Goal: Use online tool/utility: Utilize a website feature to perform a specific function

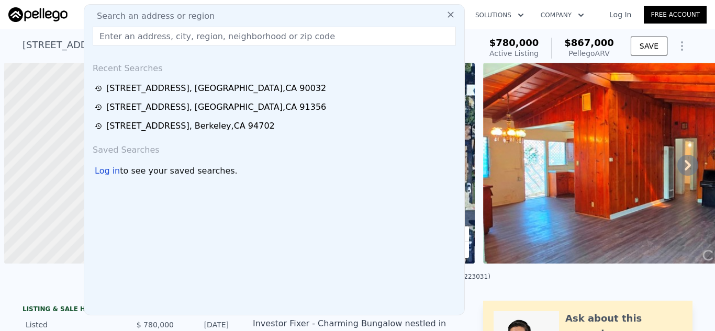
scroll to position [0, 4]
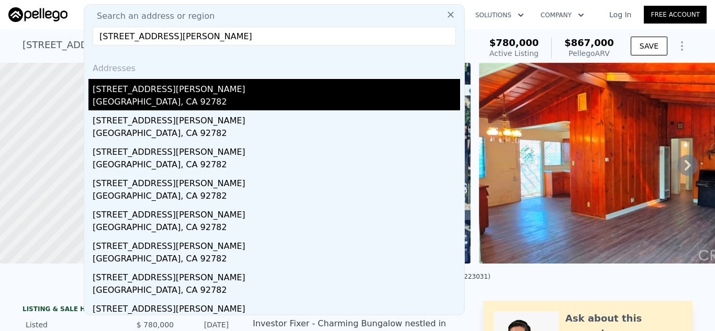
type input "[STREET_ADDRESS][PERSON_NAME]"
click at [230, 95] on div "[STREET_ADDRESS][PERSON_NAME]" at bounding box center [276, 87] width 367 height 17
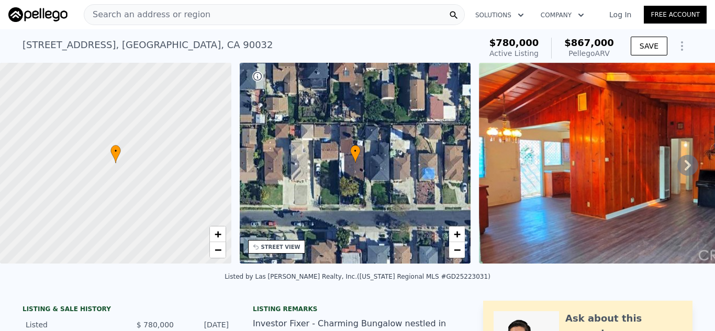
type input "0"
type input "1"
type input "531"
type input "738"
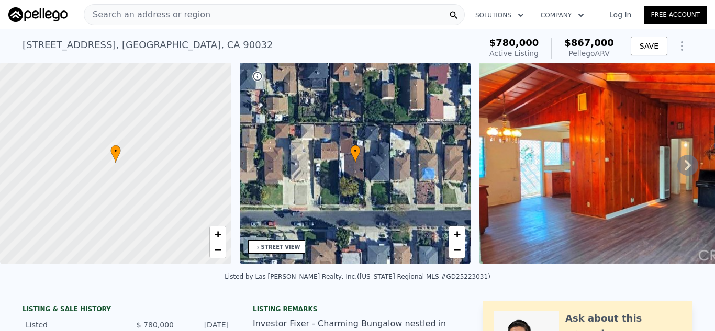
type input "0"
type input "264382"
type input "$ 542,000"
type input "5"
type input "$ 58,876"
